Goal: Communication & Community: Answer question/provide support

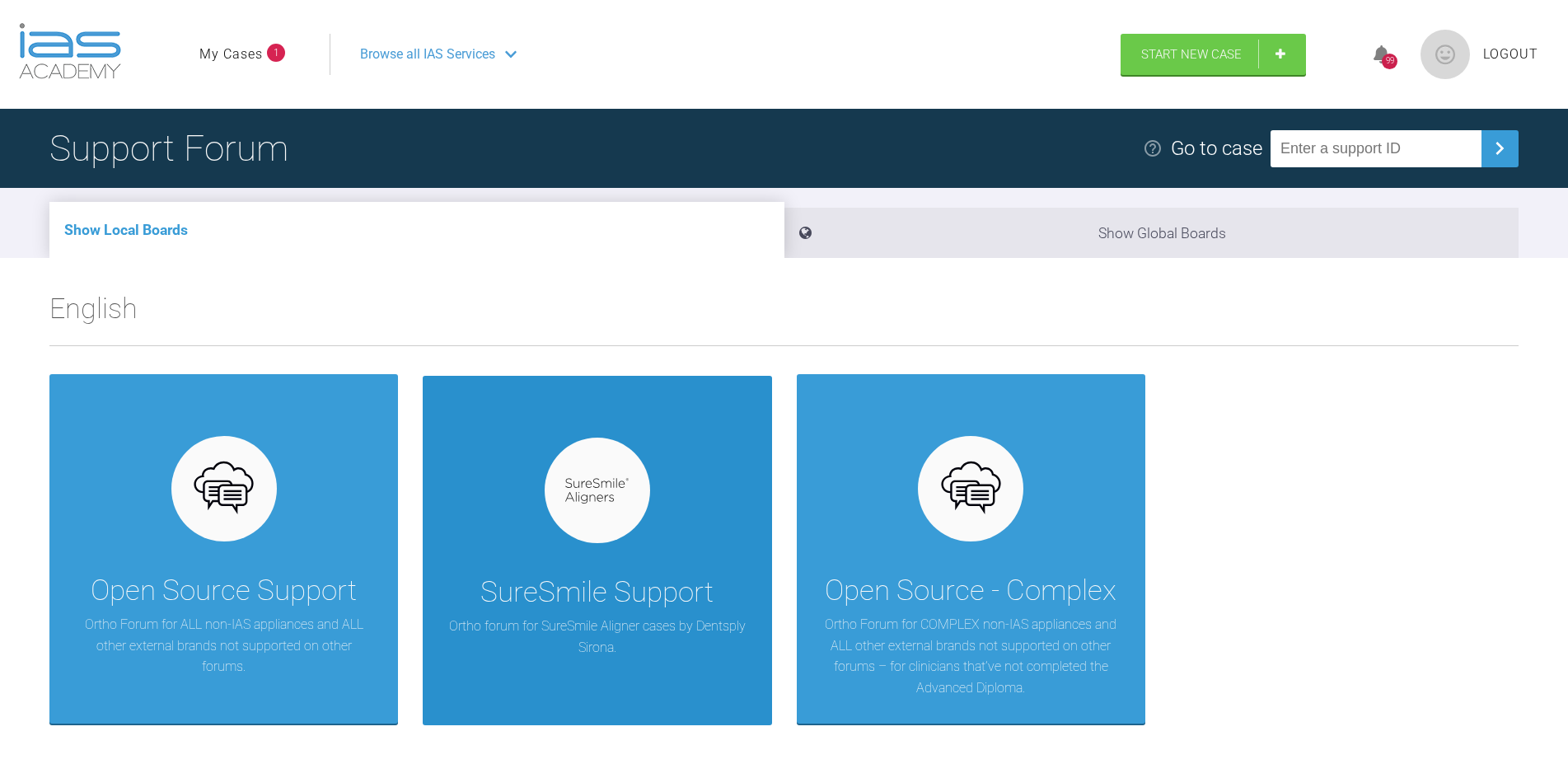
click at [617, 529] on div at bounding box center [598, 490] width 106 height 106
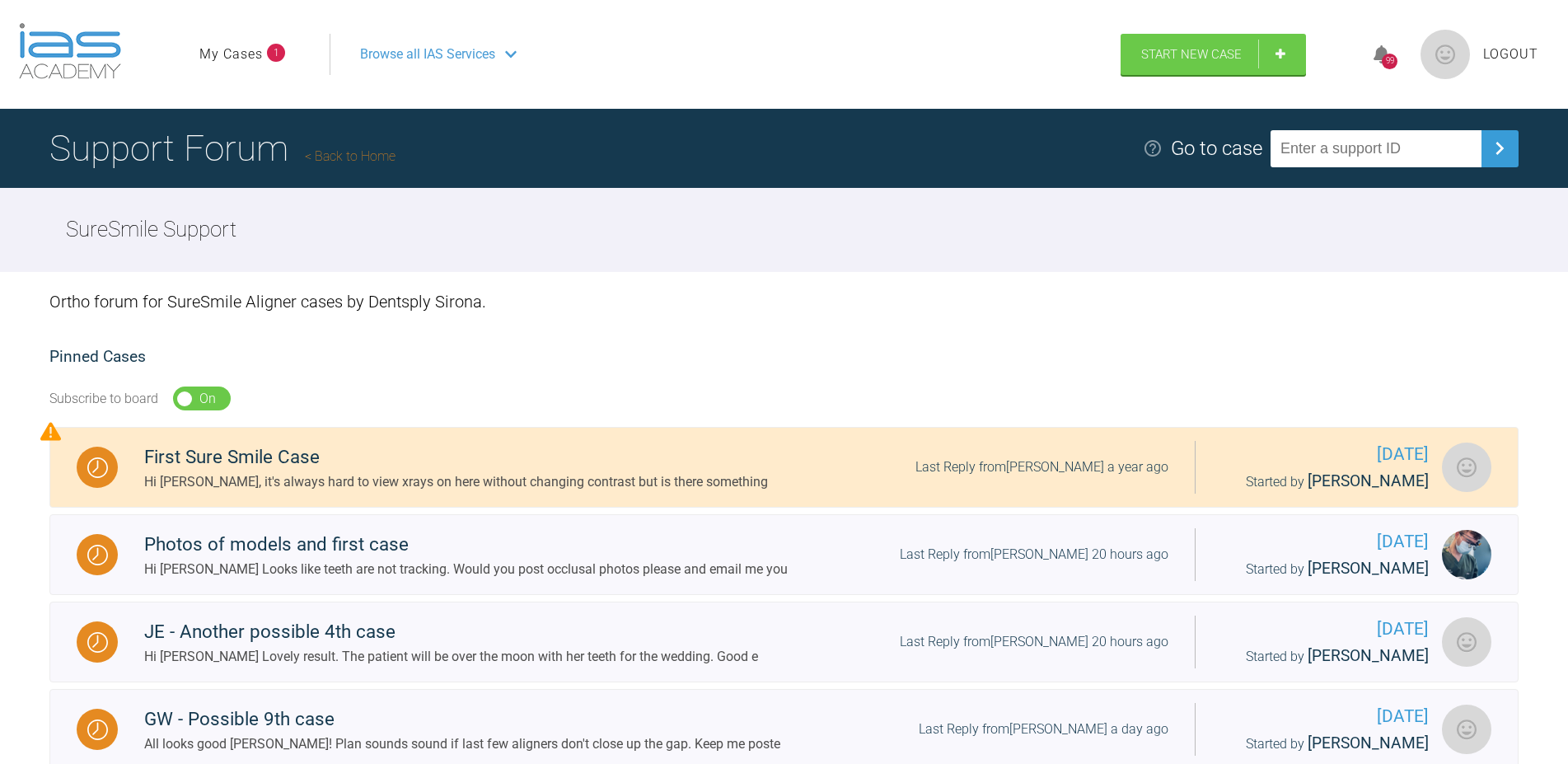
click at [253, 56] on link "My Cases" at bounding box center [231, 53] width 64 height 21
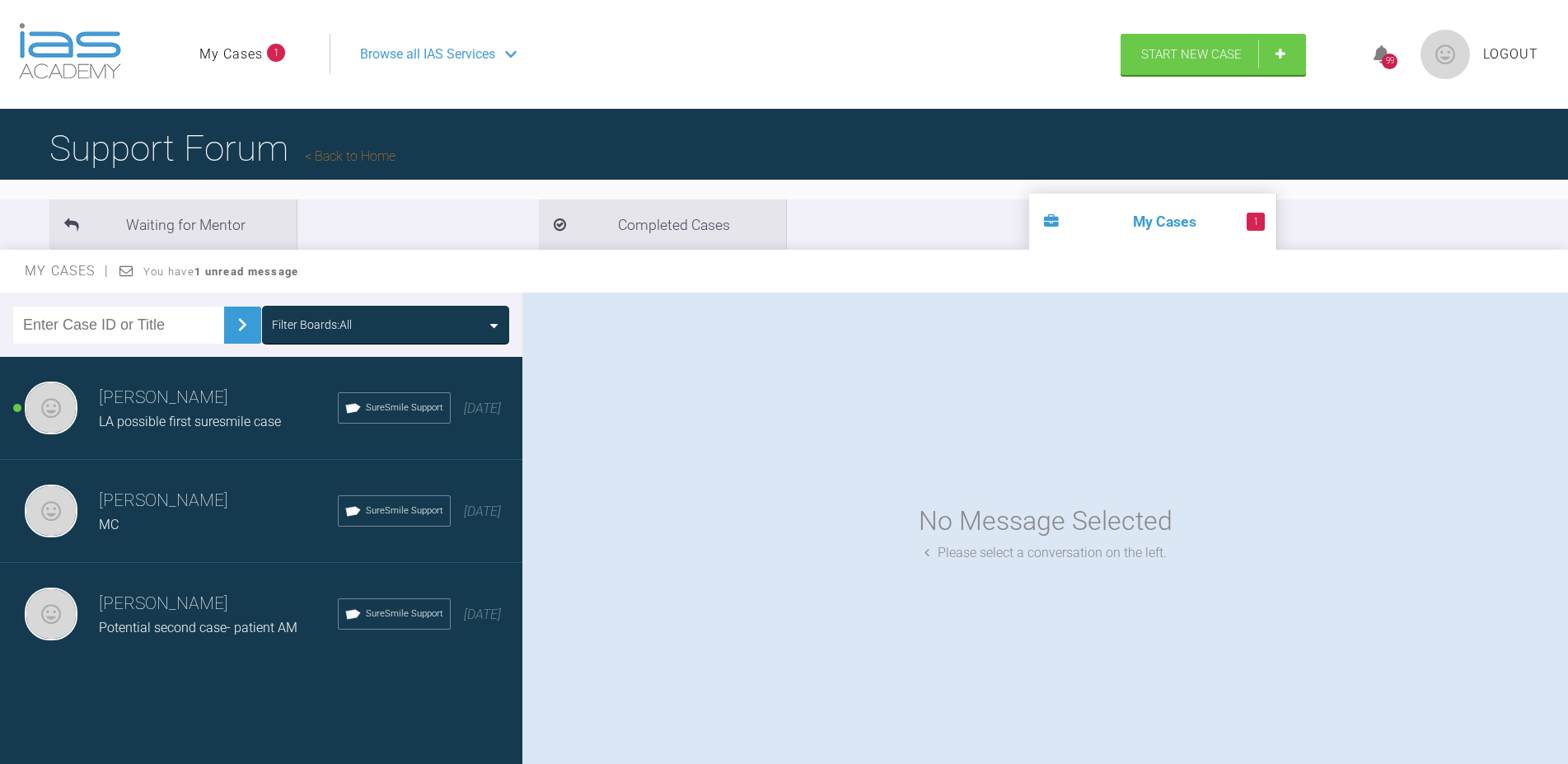
click at [364, 396] on div "SureSmile Support" at bounding box center [394, 408] width 113 height 31
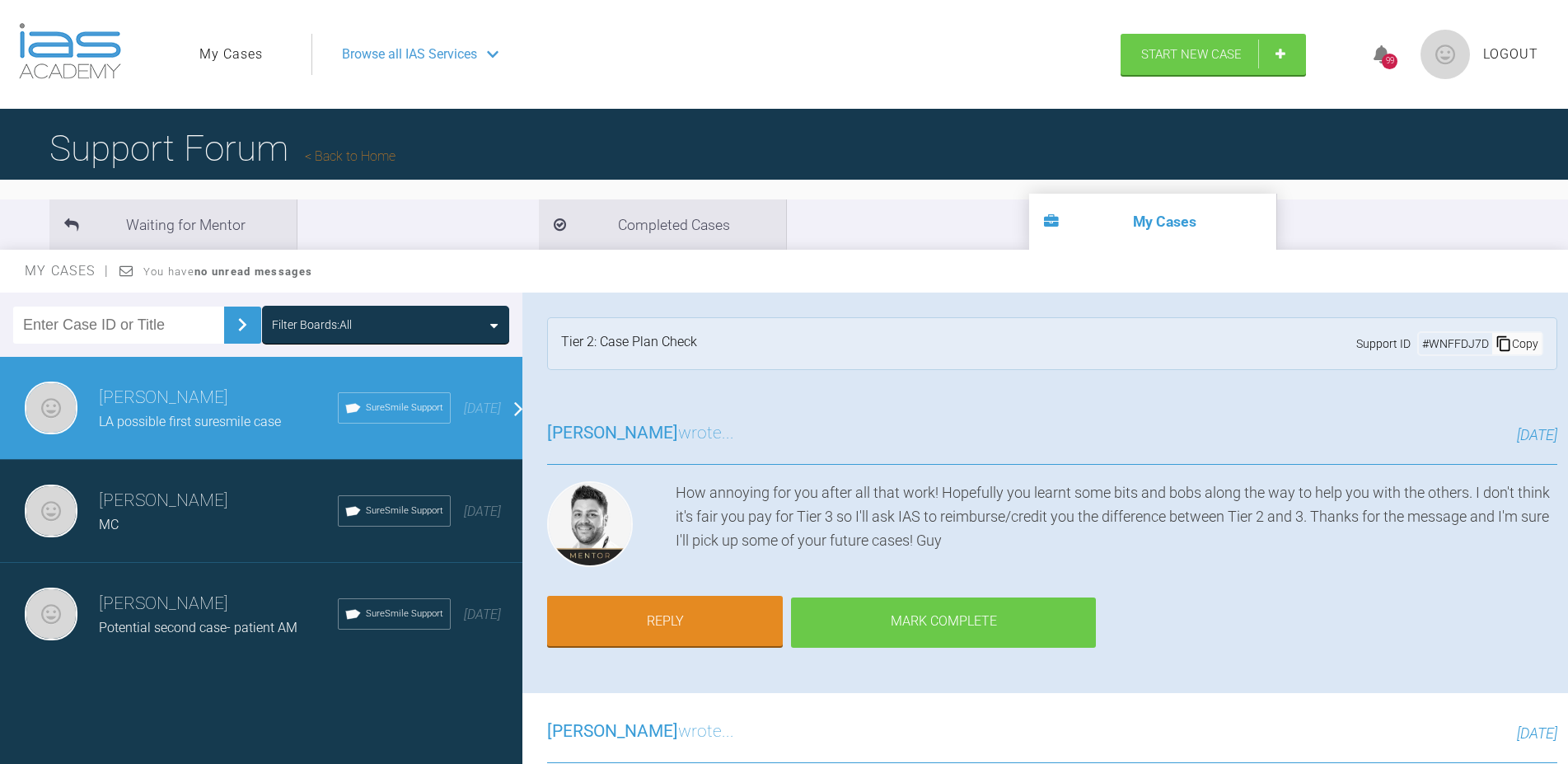
click at [916, 628] on div "Mark Complete" at bounding box center [943, 622] width 305 height 51
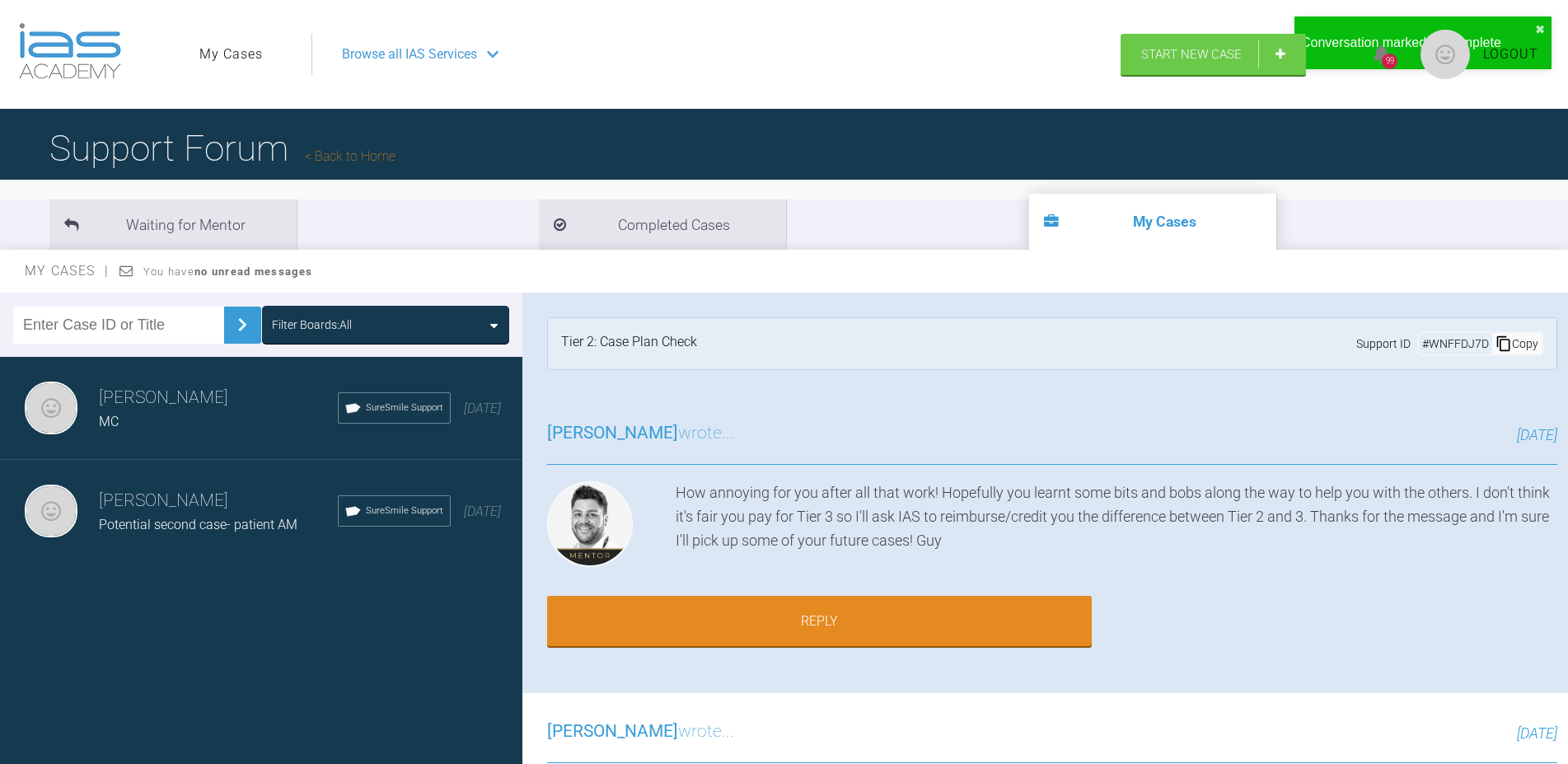
click at [137, 409] on h3 "[PERSON_NAME]" at bounding box center [218, 398] width 239 height 28
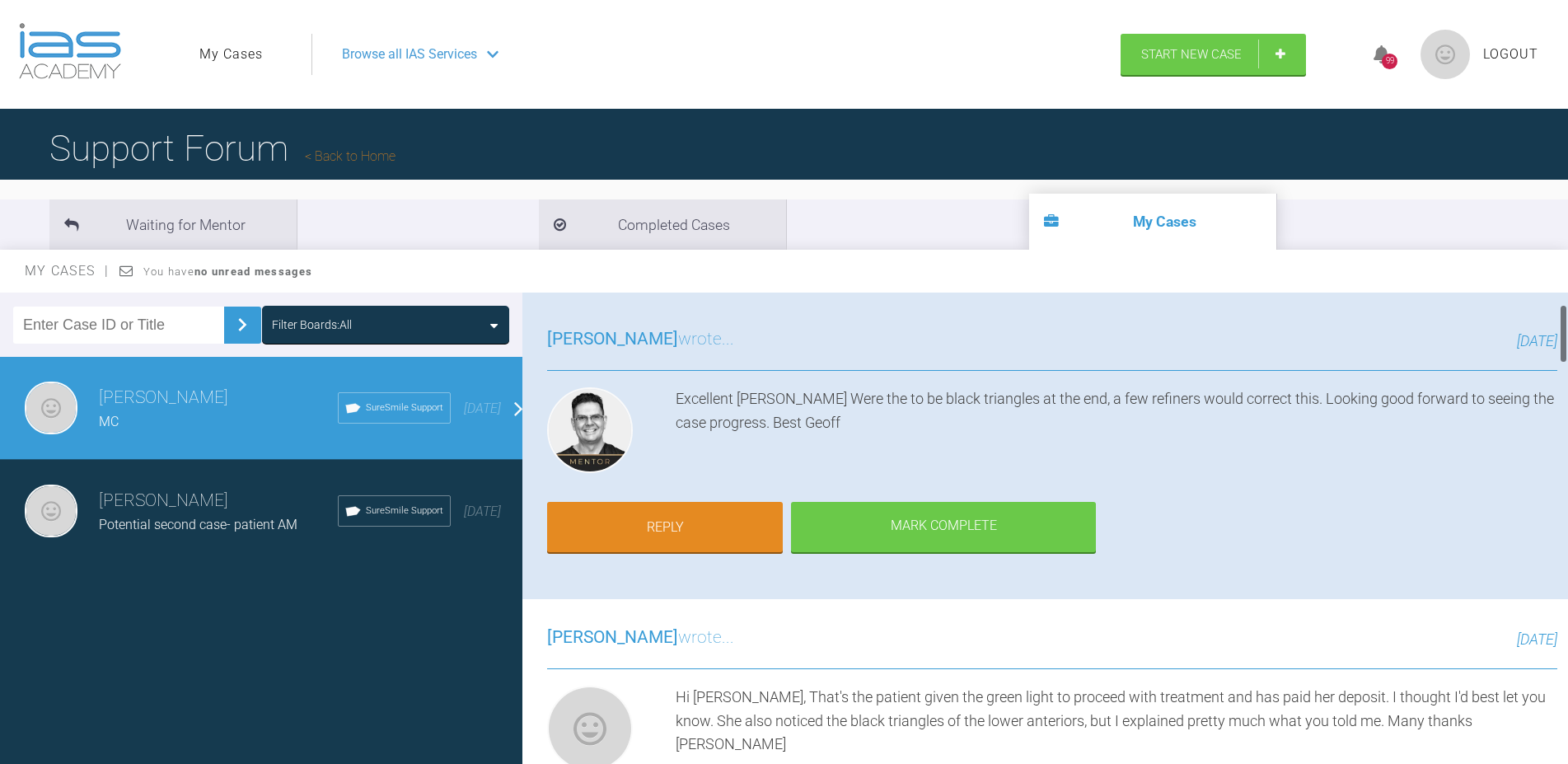
scroll to position [188, 0]
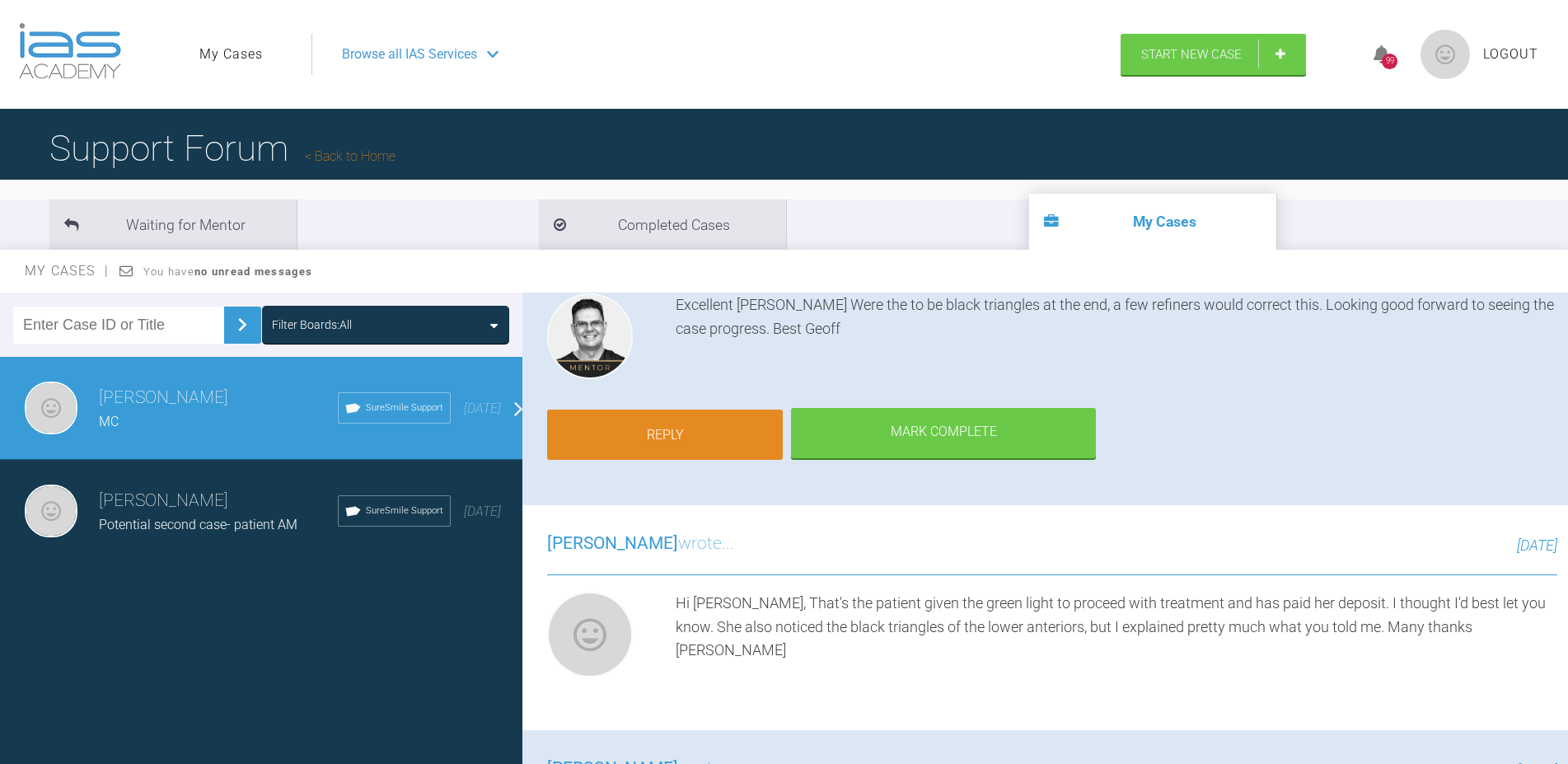
click at [684, 437] on link "Reply" at bounding box center [665, 434] width 236 height 51
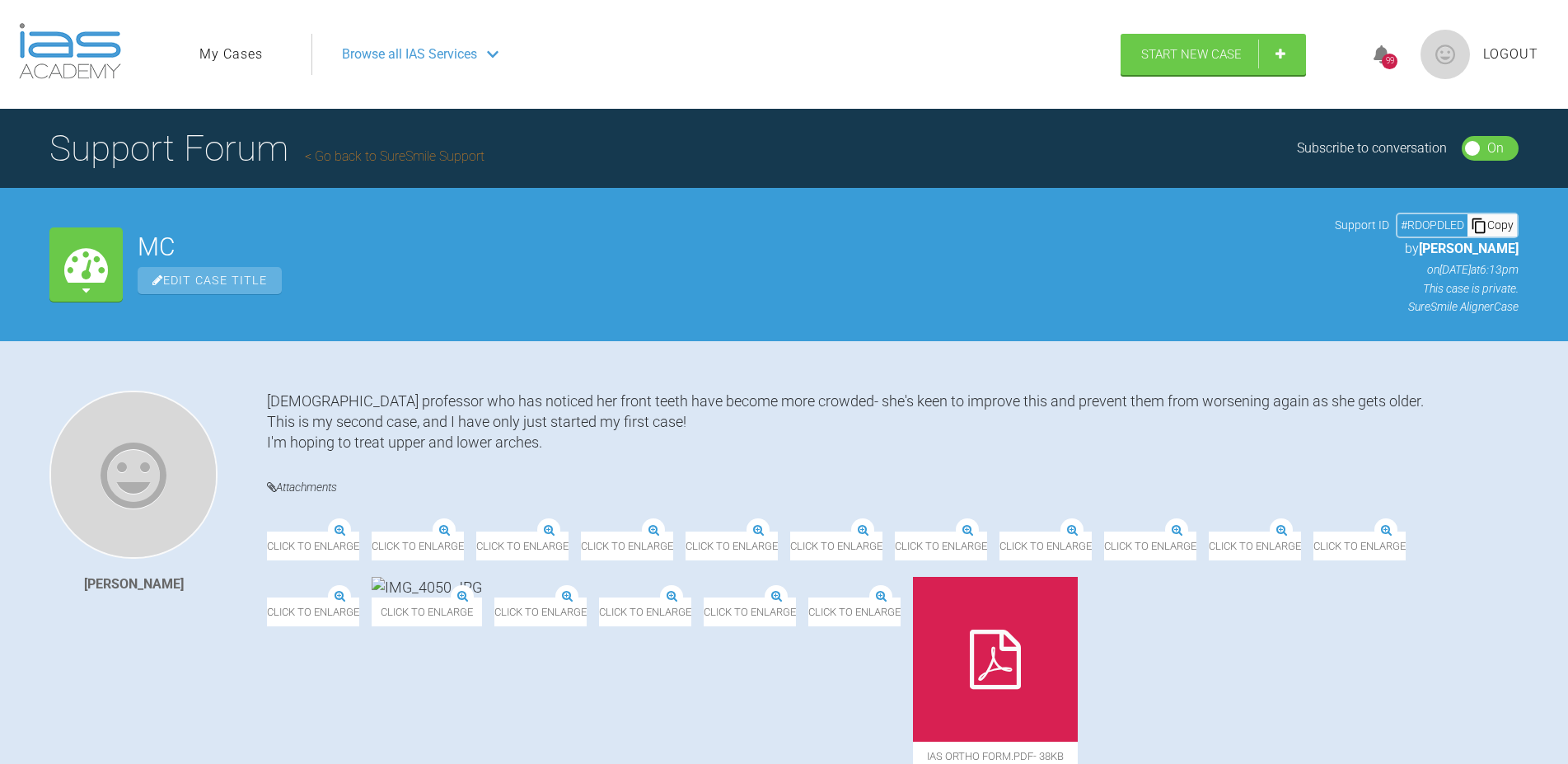
scroll to position [6597, 0]
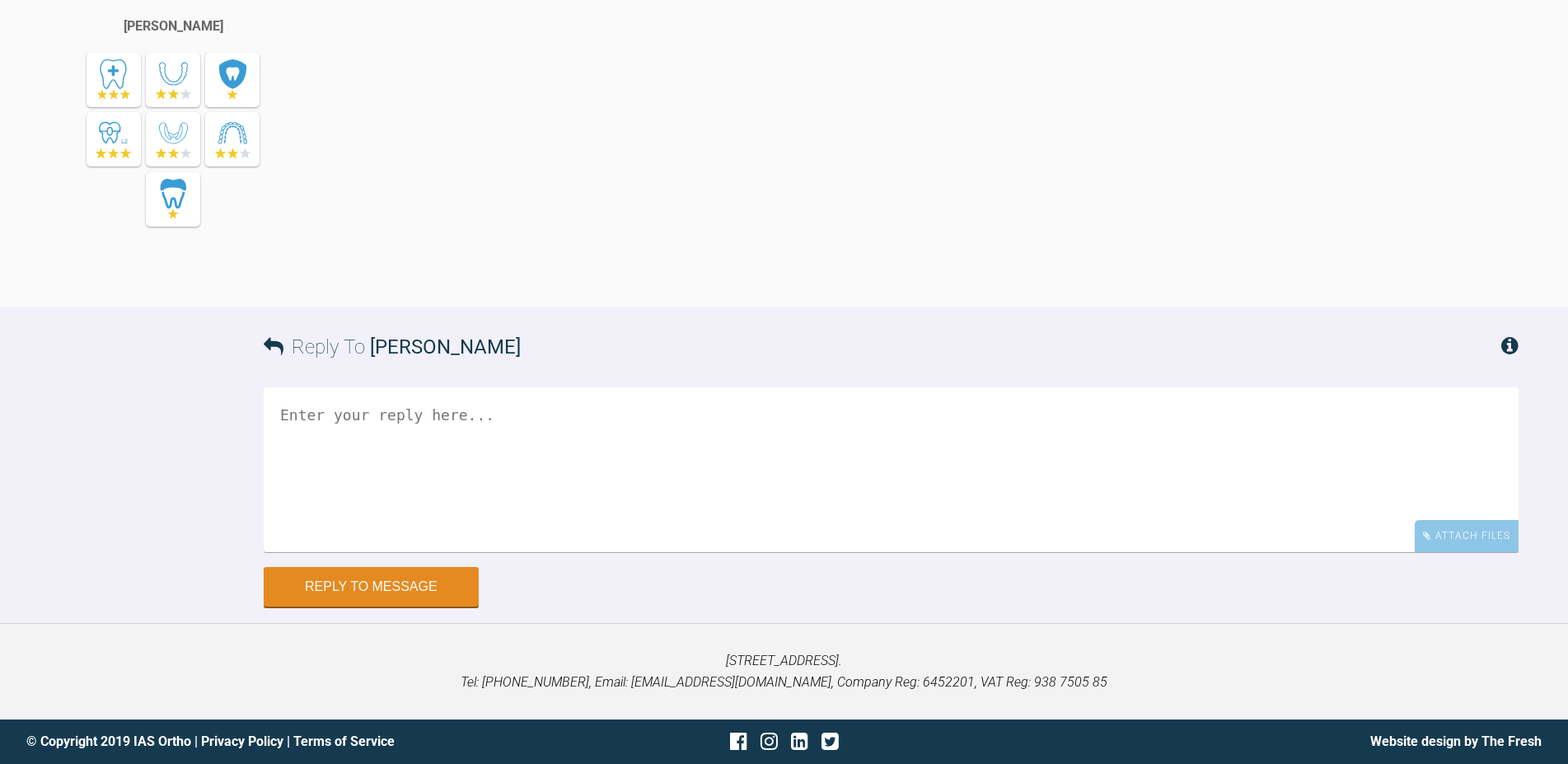
click at [684, 437] on textarea at bounding box center [890, 469] width 1255 height 165
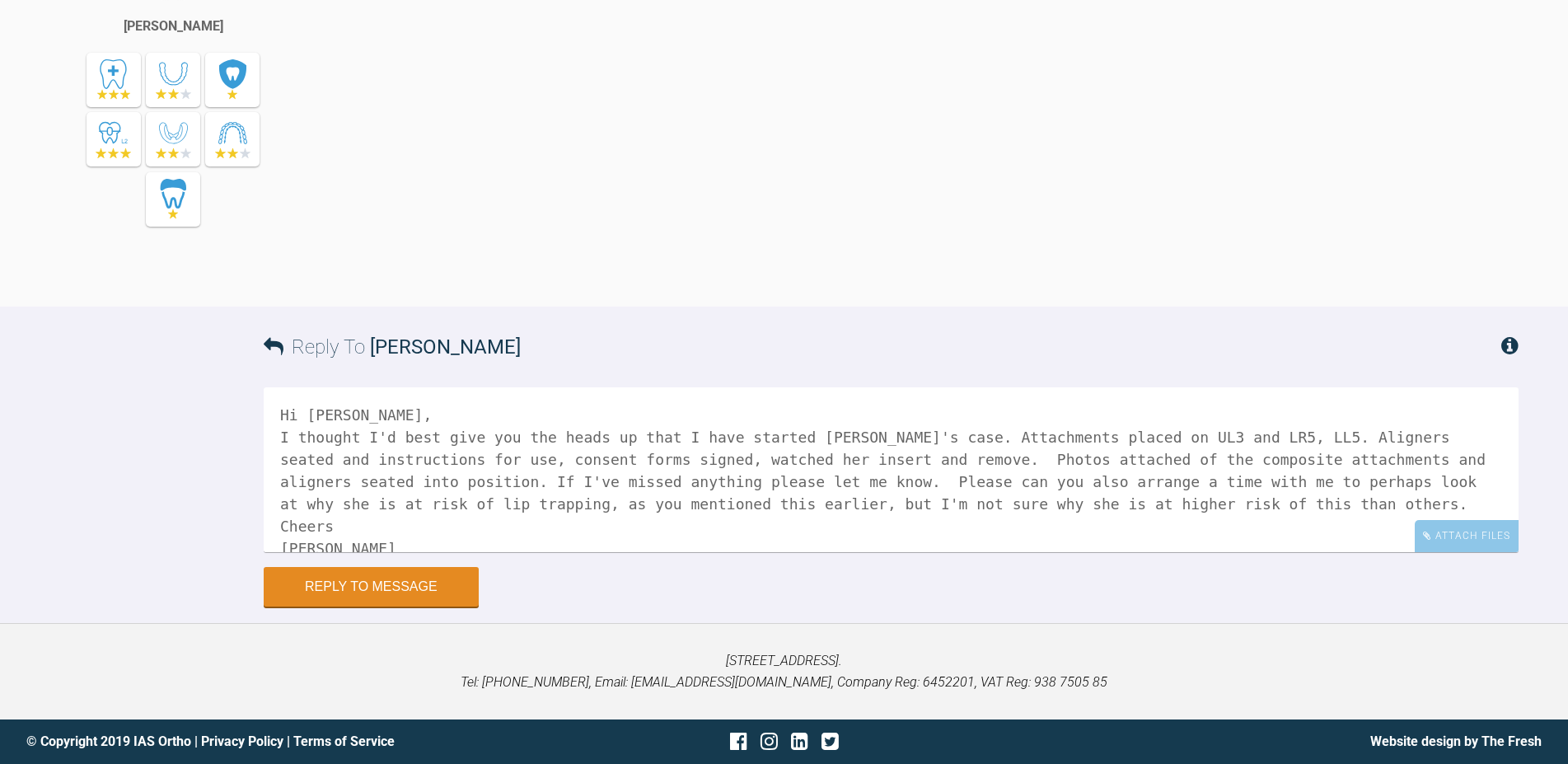
type textarea "Hi [PERSON_NAME], I thought I'd best give you the heads up that I have started …"
click at [1444, 528] on div "Attach Files" at bounding box center [1467, 536] width 104 height 32
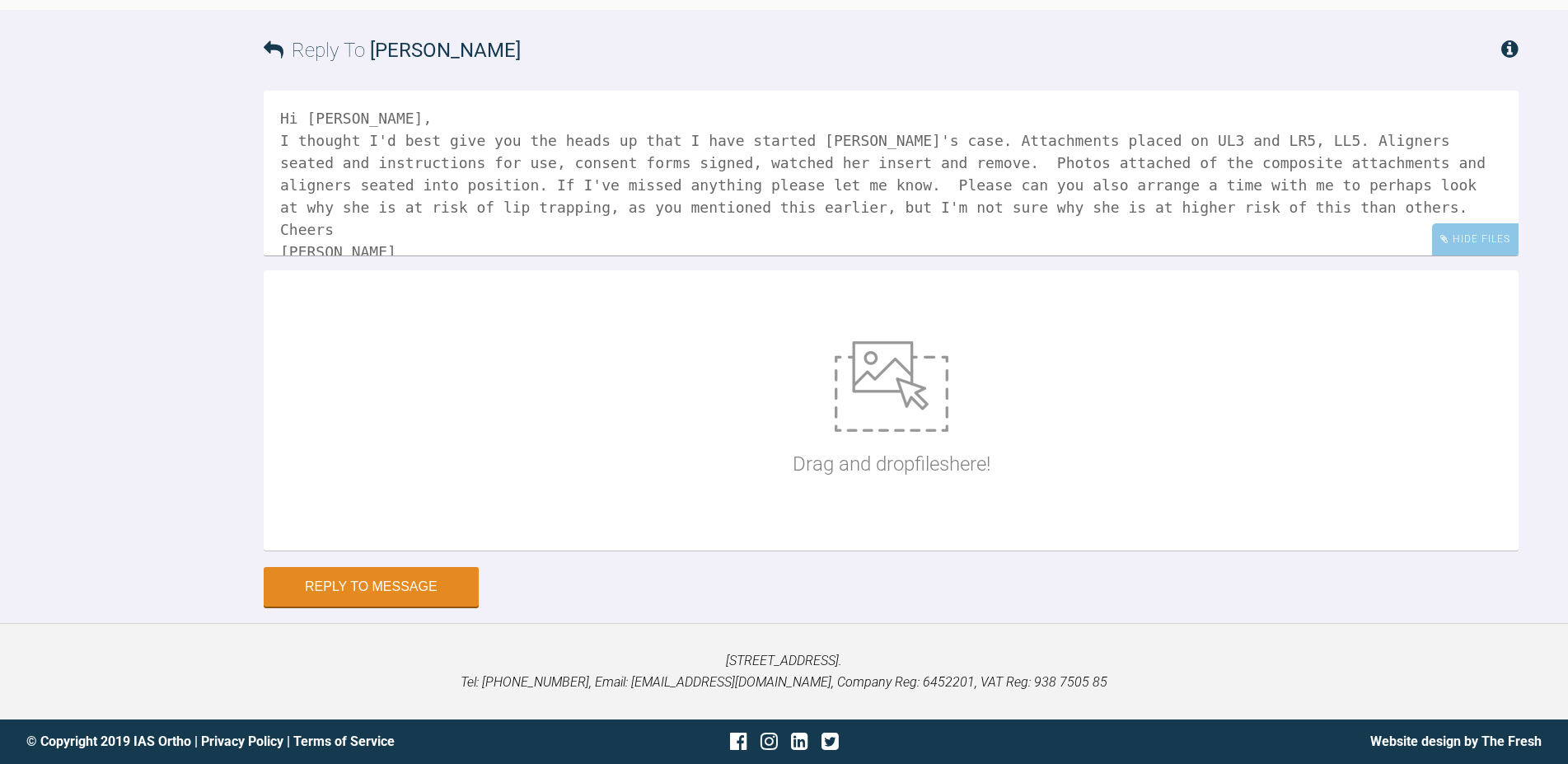
scroll to position [6765, 0]
click at [843, 432] on img at bounding box center [891, 386] width 113 height 90
type input "C:\fakepath\UL3.jpg"
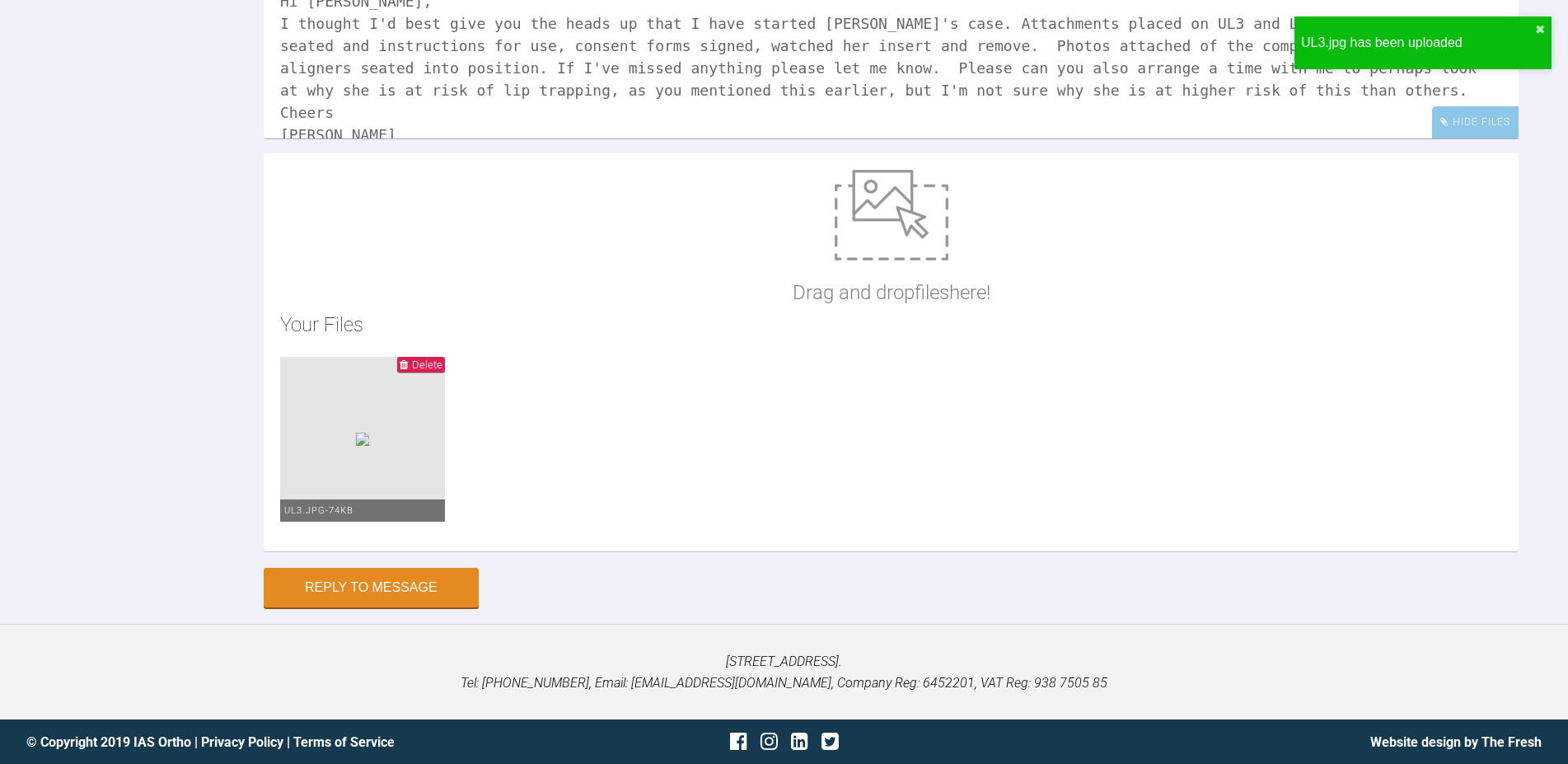
click at [891, 260] on img at bounding box center [891, 214] width 113 height 90
type input "C:\fakepath\LL5.jpg"
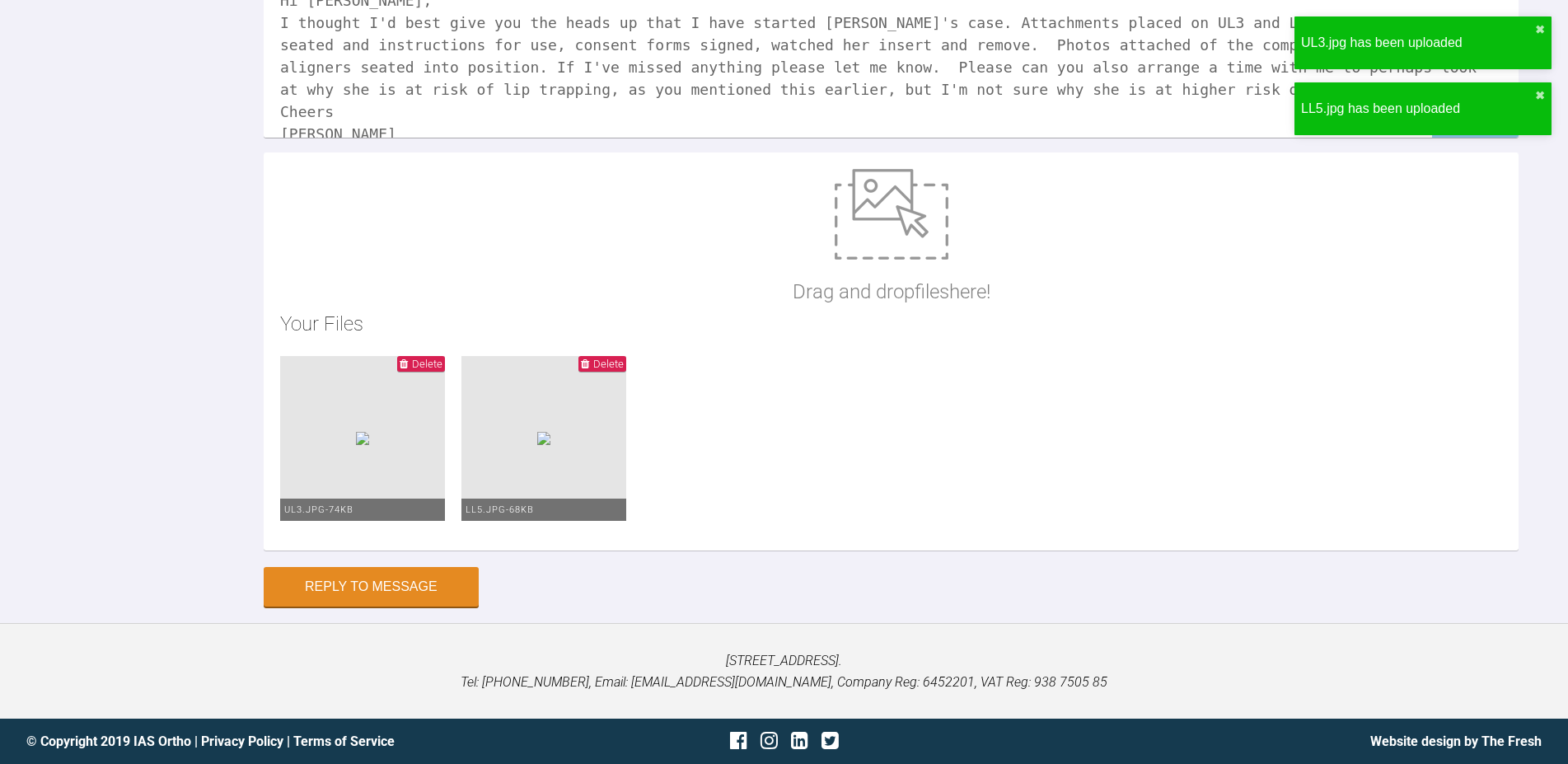
scroll to position [7011, 0]
click at [898, 213] on img at bounding box center [891, 214] width 113 height 90
type input "C:\fakepath\LR5.jpg"
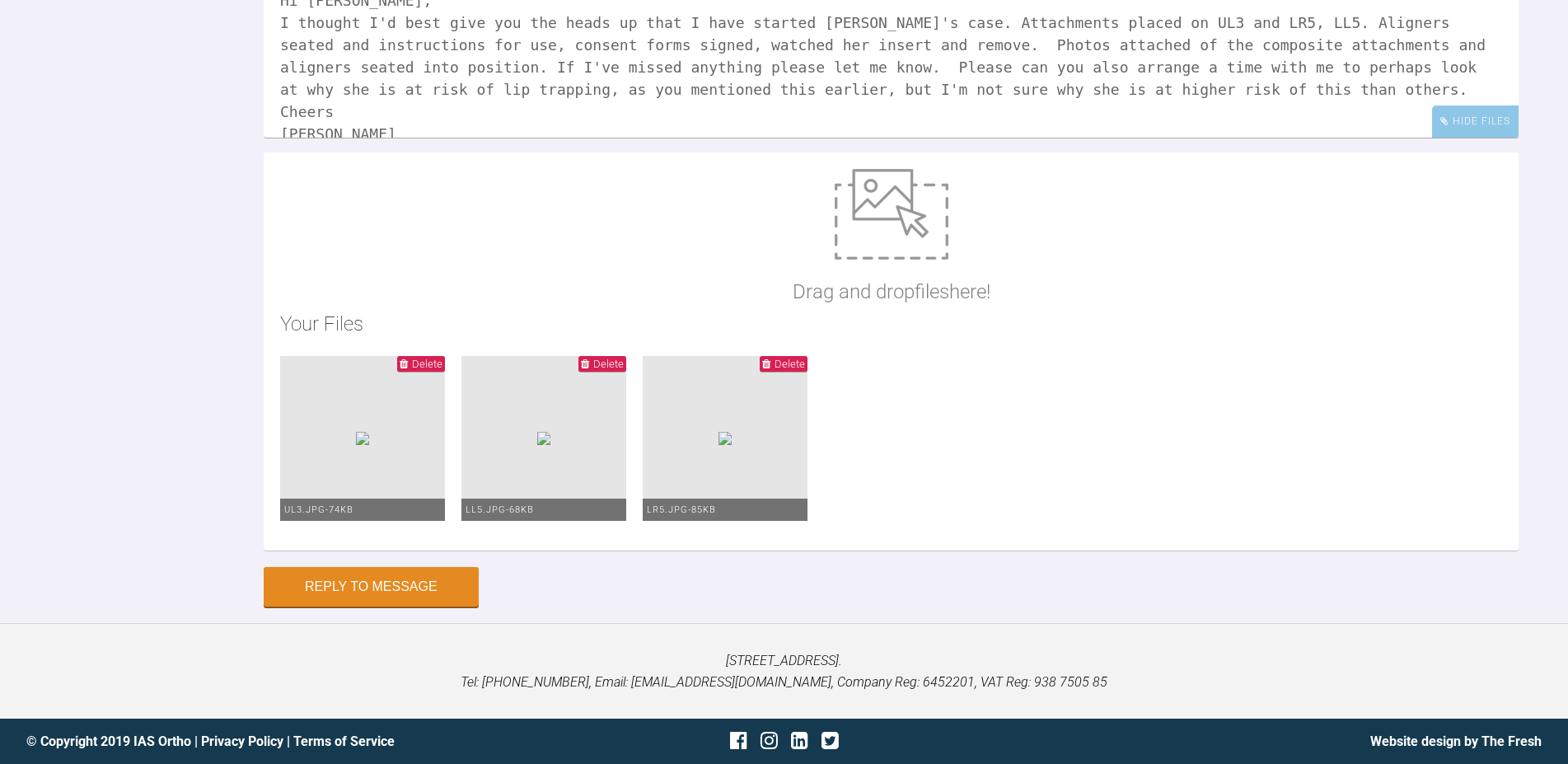
click at [890, 230] on img at bounding box center [891, 214] width 113 height 90
type input "C:\fakepath\Aligners seated photo 1.JPG"
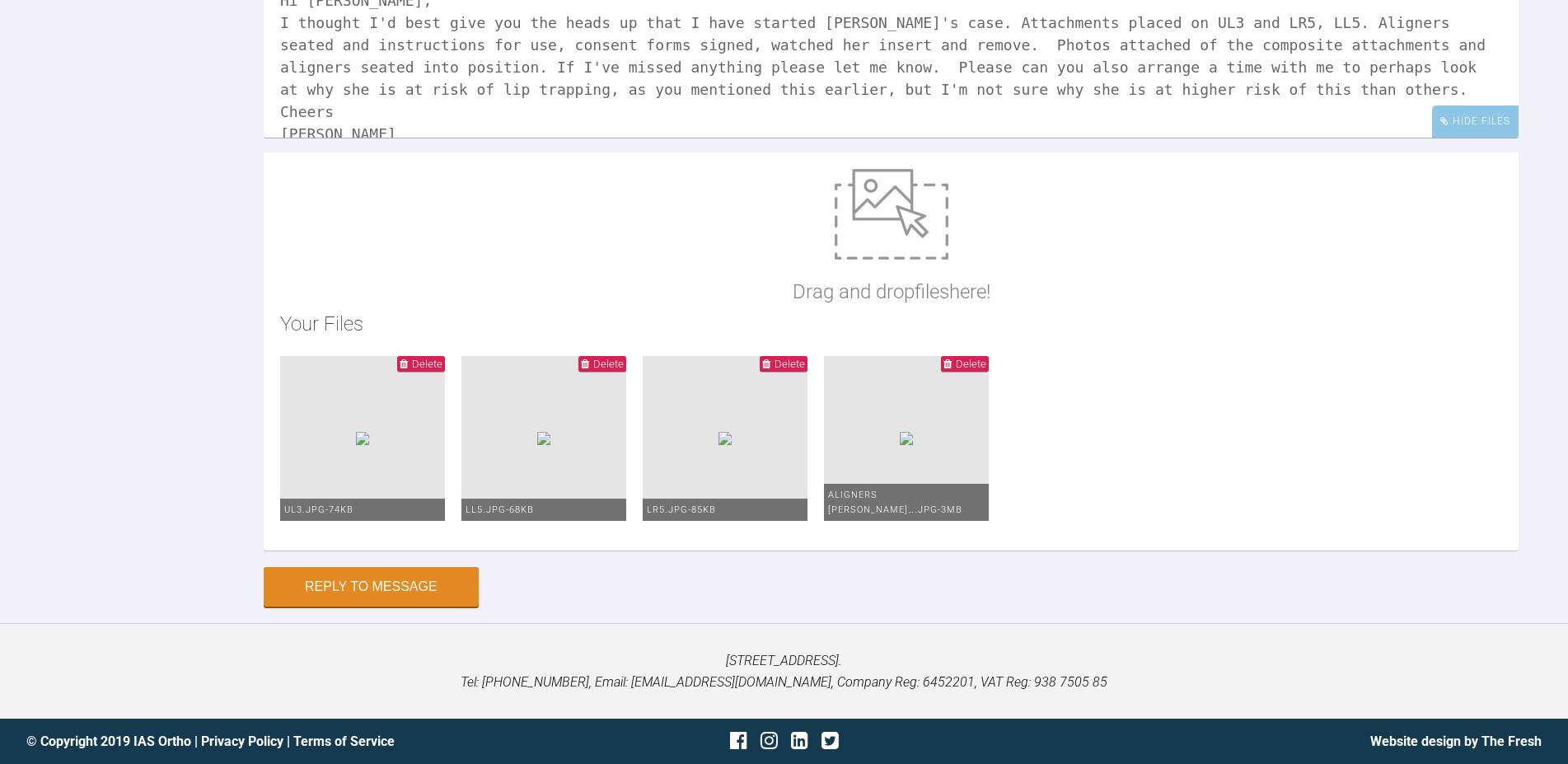
click at [908, 218] on img at bounding box center [891, 214] width 113 height 90
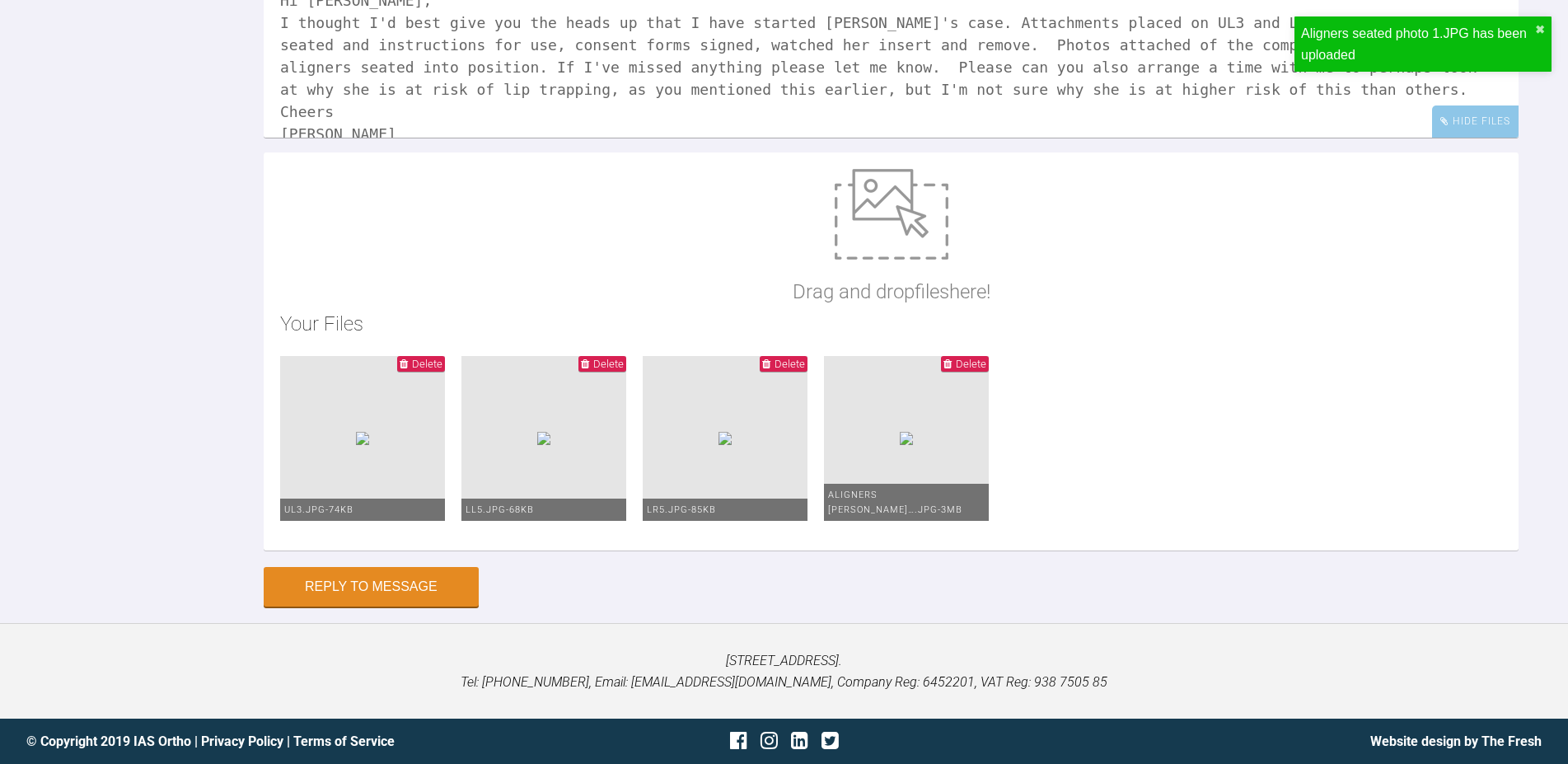
type input "C:\fakepath\Aligners seated photo 2.JPG"
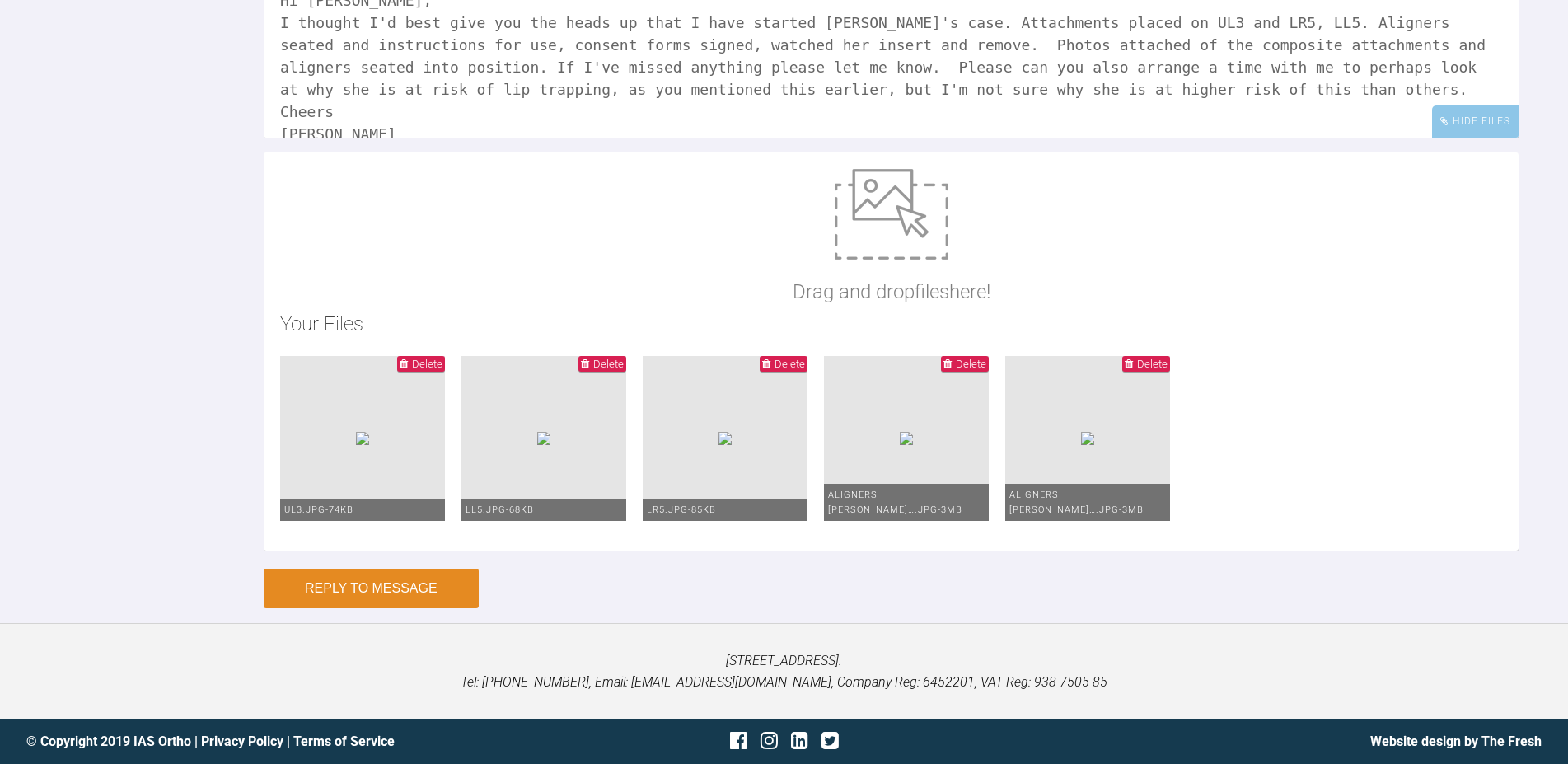
click at [383, 592] on button "Reply to Message" at bounding box center [371, 587] width 215 height 40
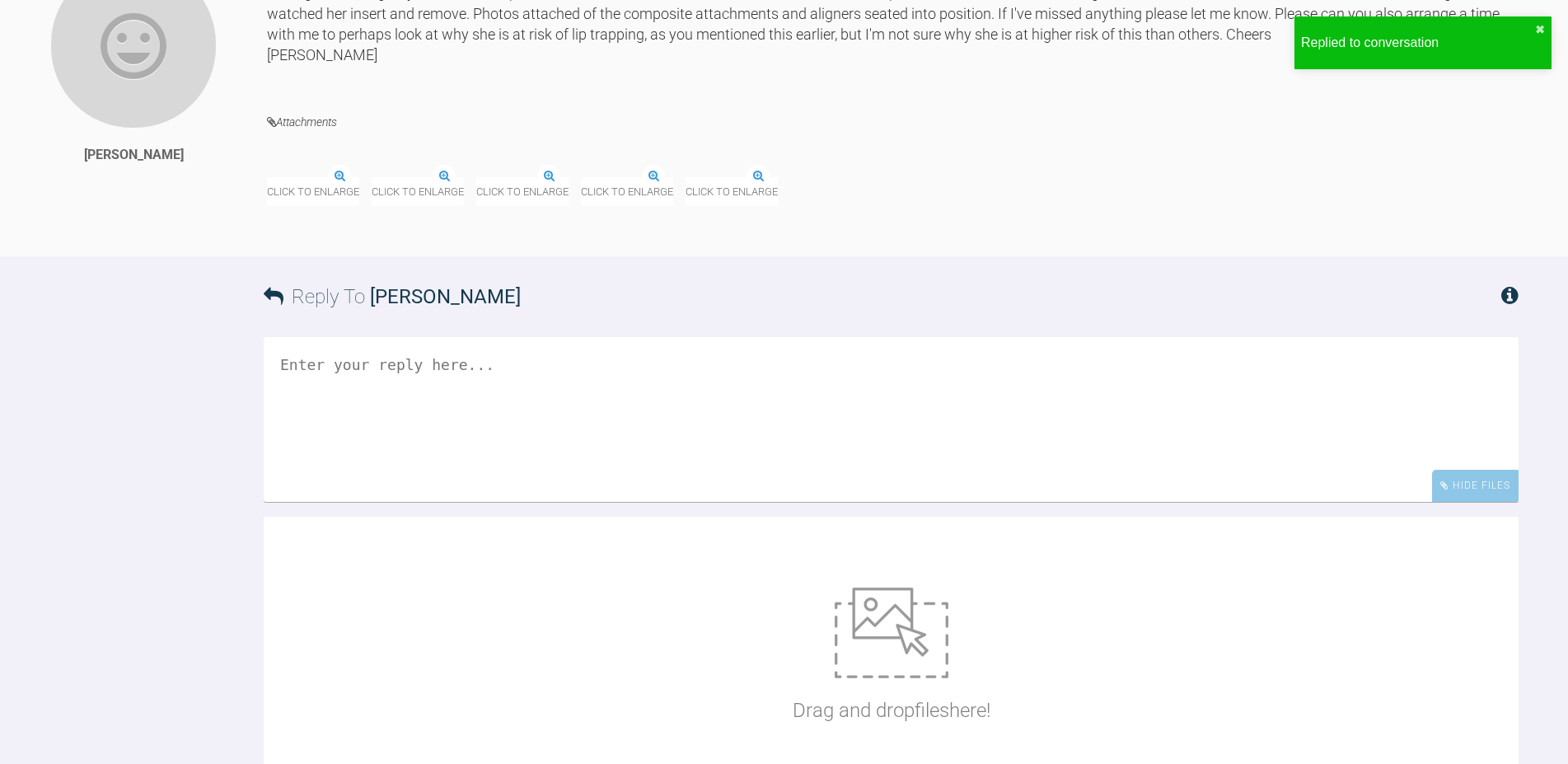
scroll to position [6768, 0]
